Goal: Find contact information: Find contact information

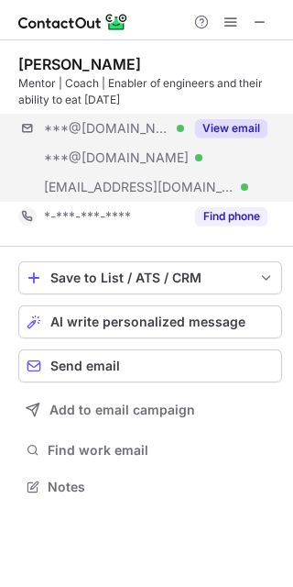
scroll to position [473, 293]
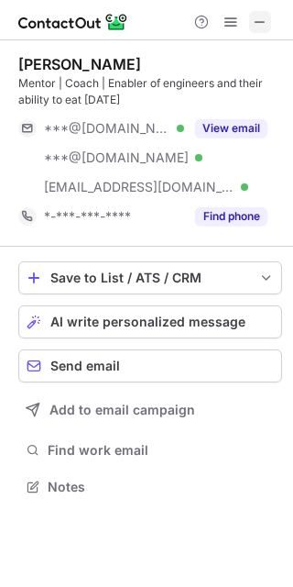
click at [260, 21] on span at bounding box center [260, 22] width 15 height 15
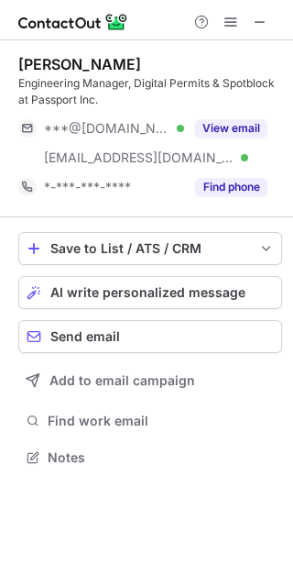
scroll to position [444, 293]
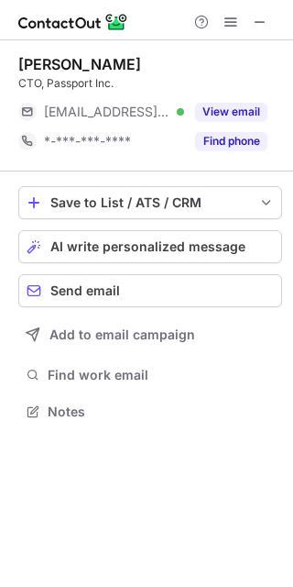
scroll to position [398, 293]
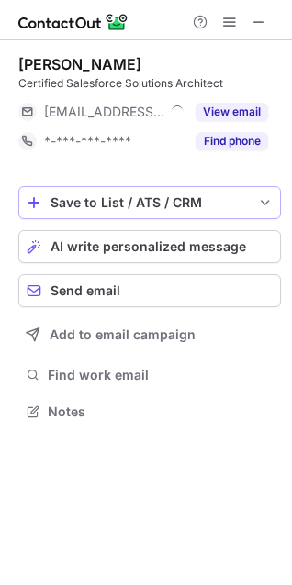
scroll to position [8, 8]
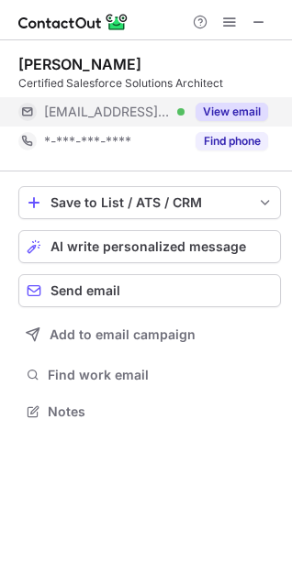
click at [223, 111] on button "View email" at bounding box center [231, 112] width 72 height 18
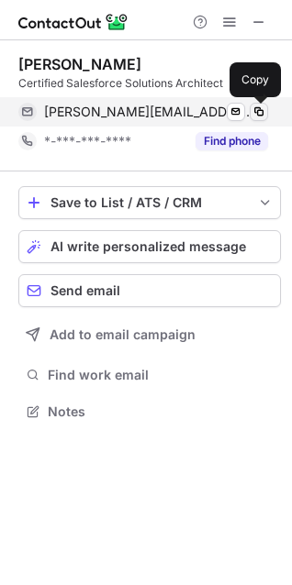
click at [261, 105] on span at bounding box center [258, 112] width 15 height 15
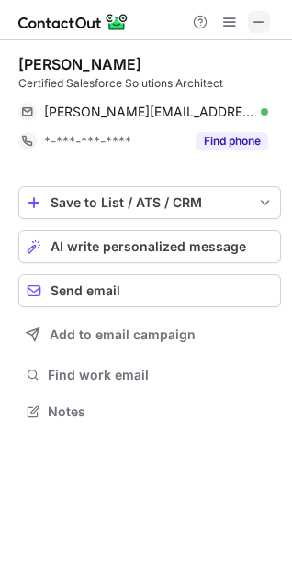
click at [255, 22] on span at bounding box center [258, 22] width 15 height 15
